Goal: Task Accomplishment & Management: Manage account settings

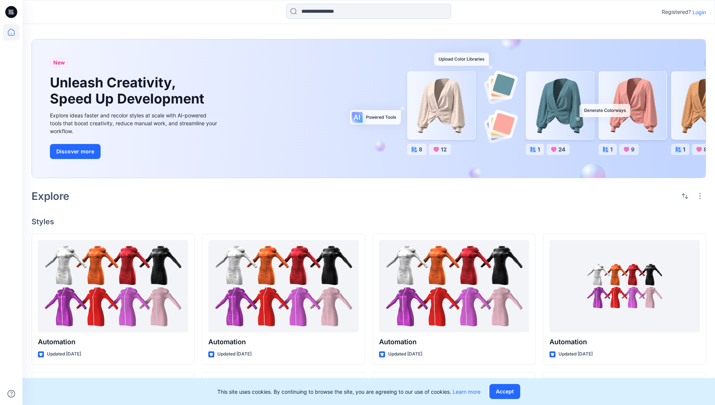
click at [697, 12] on p "Login" at bounding box center [700, 12] width 14 height 8
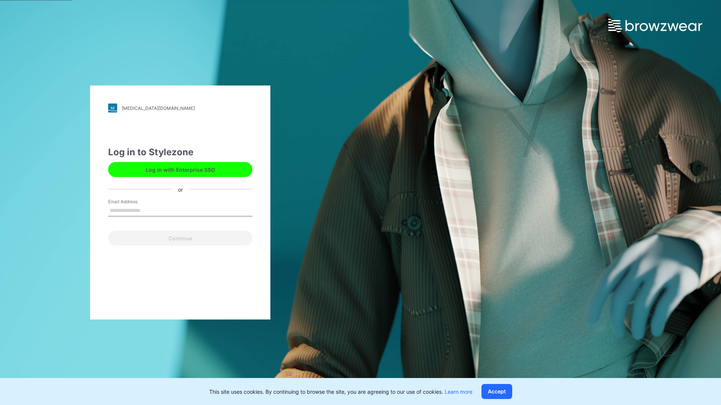
click at [148, 210] on input "Email Address" at bounding box center [180, 210] width 144 height 11
type input "**********"
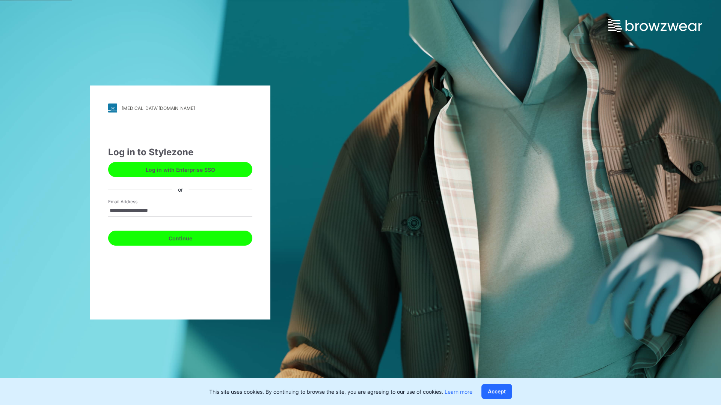
click at [188, 237] on button "Continue" at bounding box center [180, 238] width 144 height 15
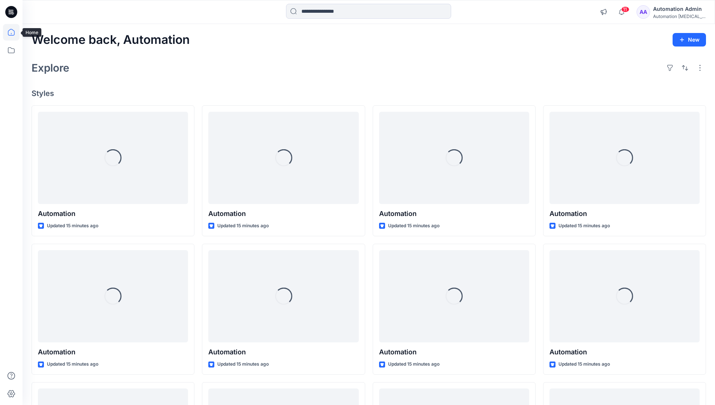
click at [14, 32] on icon at bounding box center [11, 32] width 7 height 7
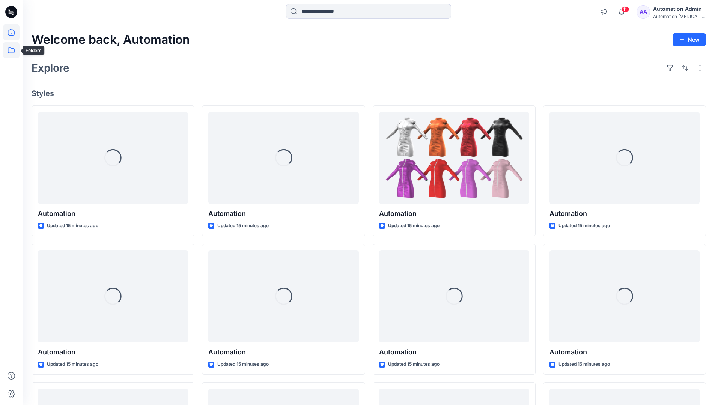
click at [10, 53] on icon at bounding box center [11, 50] width 7 height 6
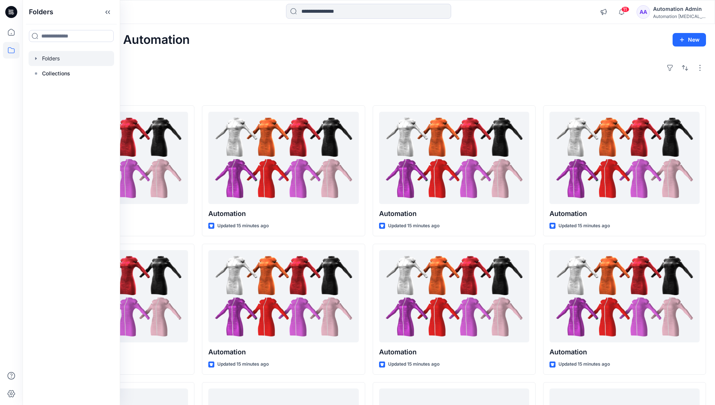
click at [48, 60] on div at bounding box center [72, 58] width 86 height 15
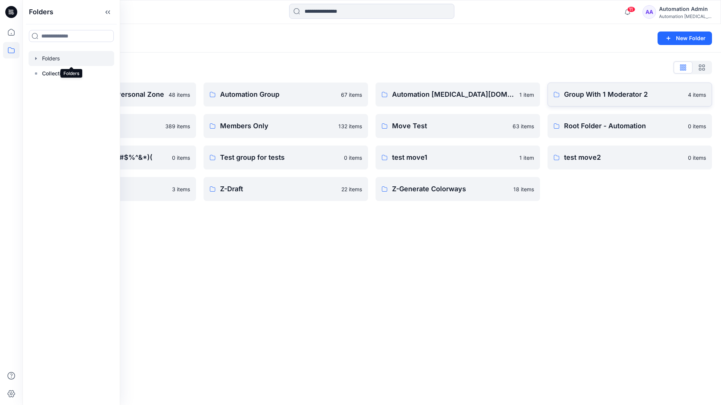
click at [593, 99] on p "Group With 1 Moderator 2" at bounding box center [623, 94] width 119 height 11
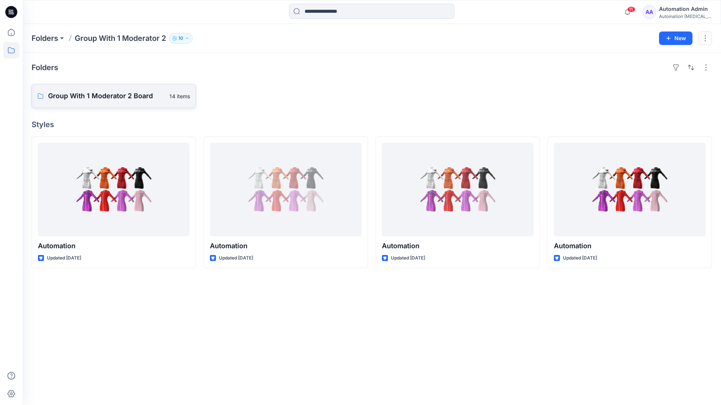
click at [133, 99] on p "Group With 1 Moderator 2 Board" at bounding box center [106, 96] width 117 height 11
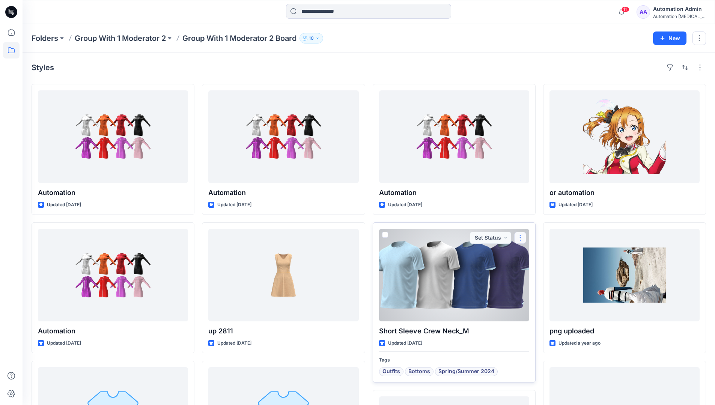
click at [519, 238] on button "button" at bounding box center [520, 238] width 12 height 12
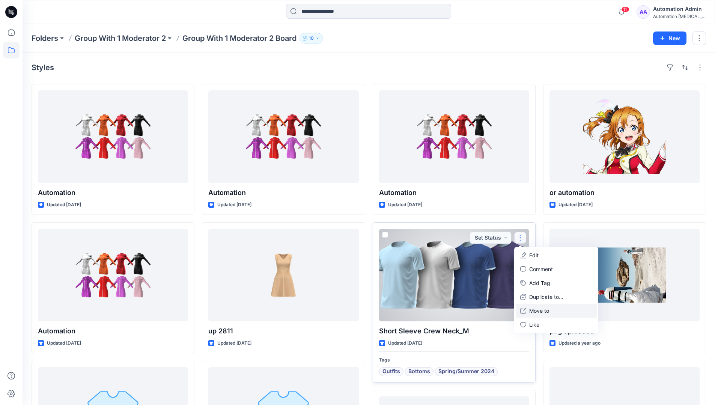
click at [540, 310] on p "Move to" at bounding box center [539, 311] width 20 height 8
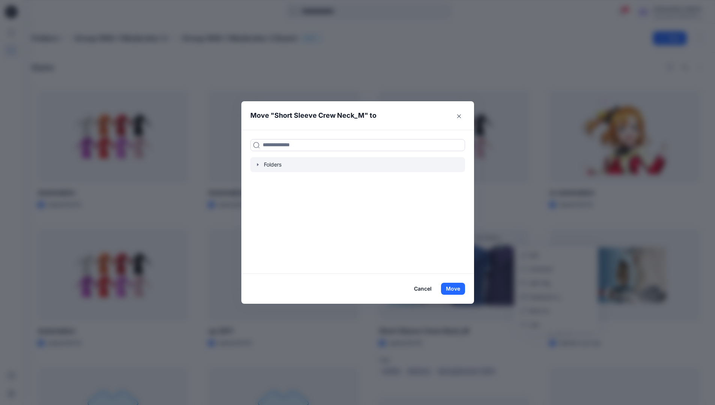
click at [261, 166] on icon "button" at bounding box center [258, 165] width 6 height 6
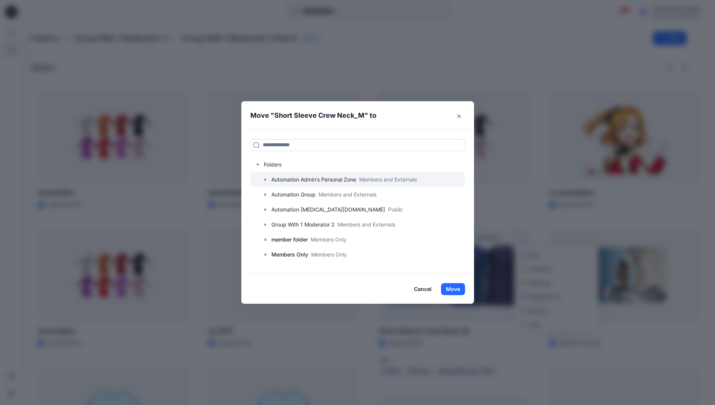
click at [266, 181] on icon "button" at bounding box center [265, 179] width 2 height 3
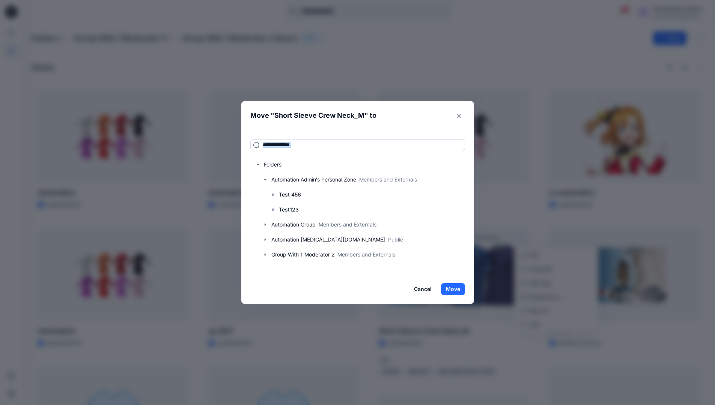
drag, startPoint x: 267, startPoint y: 181, endPoint x: 316, endPoint y: 130, distance: 70.3
click at [316, 130] on div "Folders Automation Admin's Personal Zone Members and Externals Test 456 Test123…" at bounding box center [357, 202] width 233 height 145
click at [311, 147] on input at bounding box center [357, 145] width 215 height 12
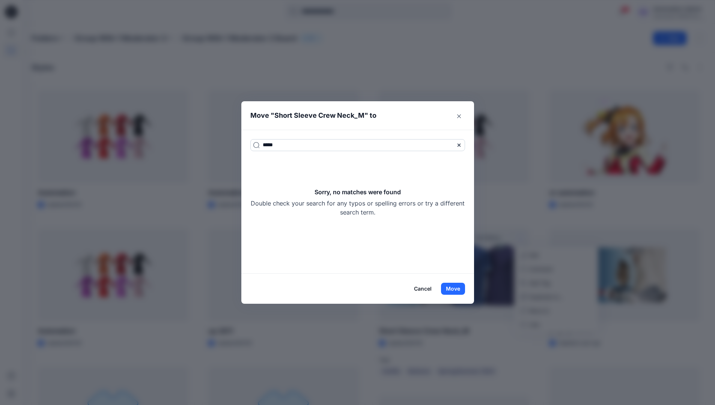
type input "*****"
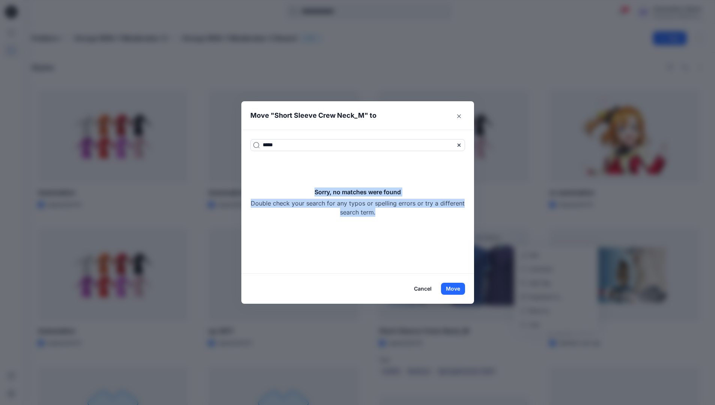
drag, startPoint x: 311, startPoint y: 147, endPoint x: 414, endPoint y: 213, distance: 122.7
click at [414, 213] on div "Sorry, no matches were found Double check your search for any typos or spelling…" at bounding box center [357, 202] width 215 height 29
click at [461, 146] on icon at bounding box center [459, 145] width 6 height 6
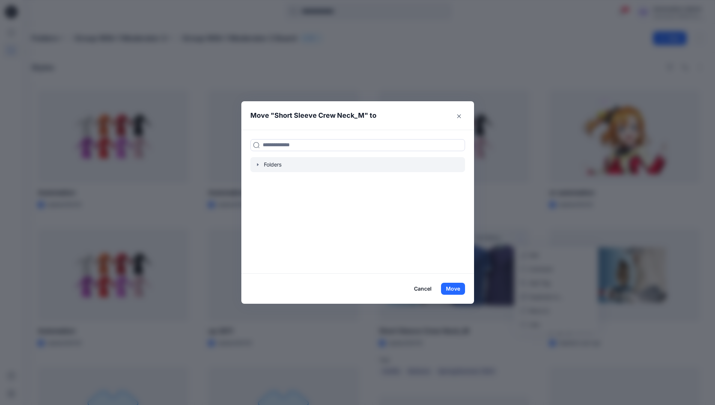
click at [261, 166] on icon "button" at bounding box center [258, 165] width 6 height 6
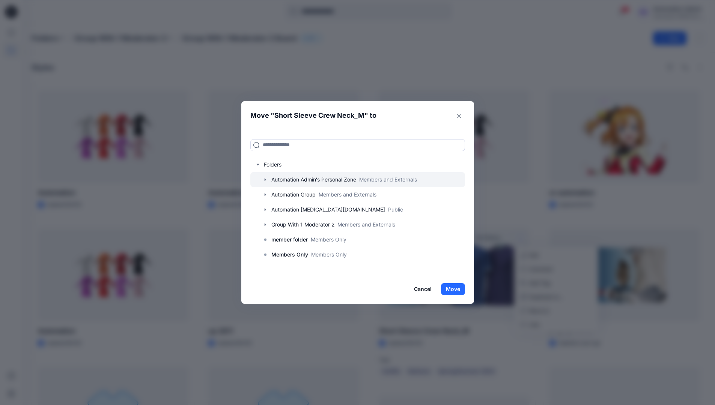
click at [266, 180] on icon "button" at bounding box center [265, 179] width 2 height 3
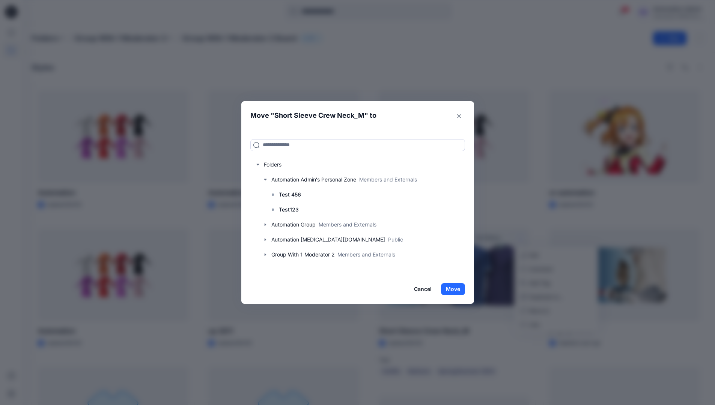
click at [429, 291] on button "Cancel" at bounding box center [422, 289] width 27 height 12
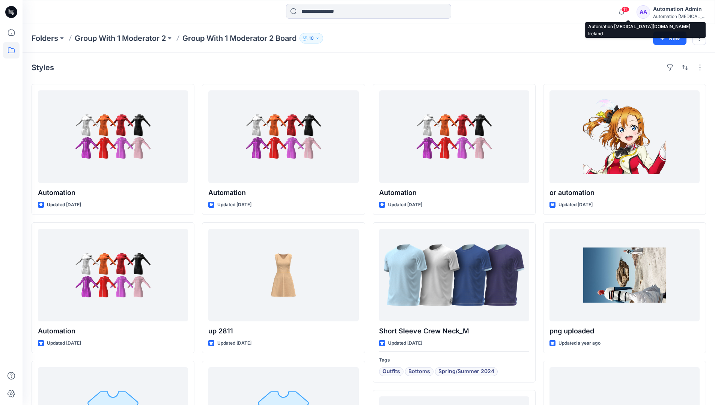
click at [673, 14] on div "Automation [MEDICAL_DATA]..." at bounding box center [679, 17] width 53 height 6
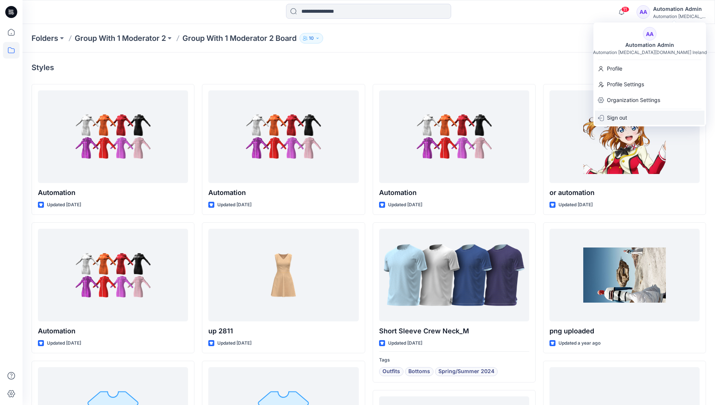
click at [611, 120] on p "Sign out" at bounding box center [617, 118] width 20 height 14
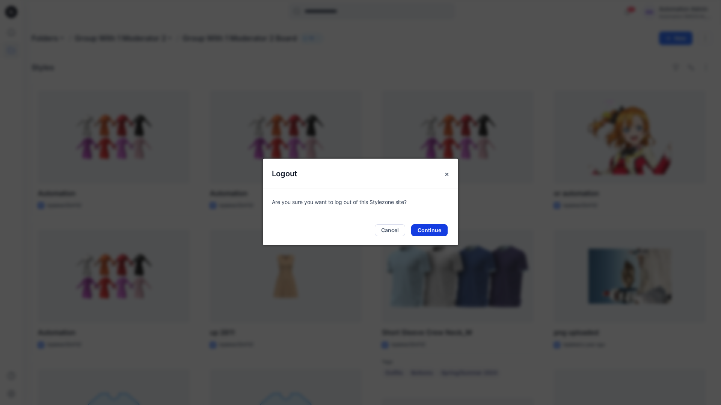
click at [433, 232] on button "Continue" at bounding box center [429, 230] width 36 height 12
